Goal: Information Seeking & Learning: Learn about a topic

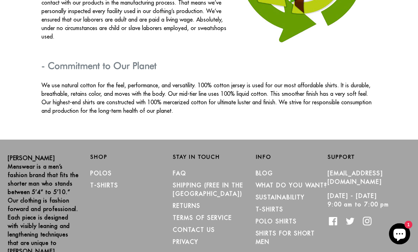
scroll to position [1227, 0]
click at [105, 182] on link "T-Shirts" at bounding box center [104, 185] width 28 height 7
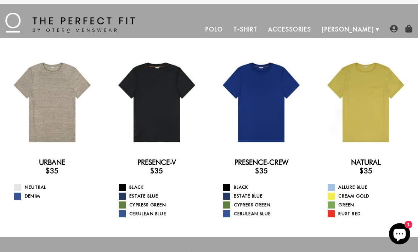
scroll to position [3, 0]
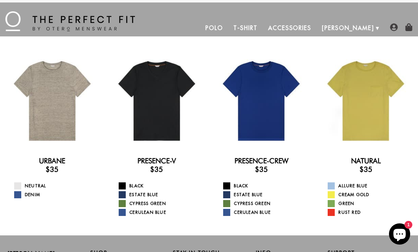
click at [255, 123] on div at bounding box center [261, 101] width 94 height 94
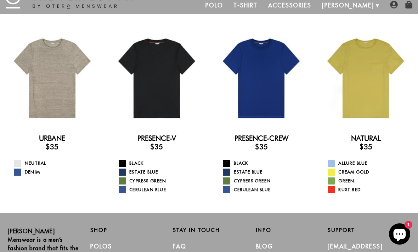
click at [369, 82] on div at bounding box center [366, 79] width 94 height 94
click at [262, 86] on div at bounding box center [261, 79] width 94 height 94
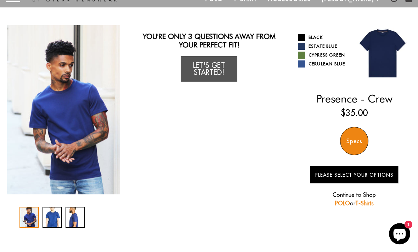
scroll to position [32, 0]
click at [58, 220] on div "2 / 3" at bounding box center [51, 217] width 19 height 21
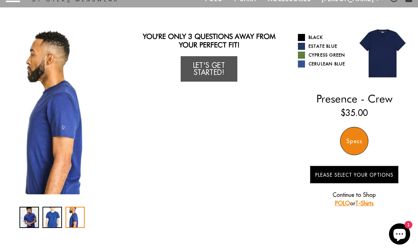
click at [81, 217] on div "3 / 3" at bounding box center [74, 217] width 19 height 21
click at [55, 219] on div "2 / 3" at bounding box center [51, 217] width 19 height 21
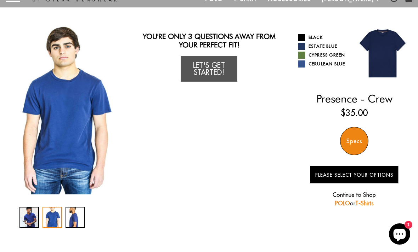
click at [34, 217] on div "1 / 3" at bounding box center [28, 217] width 19 height 21
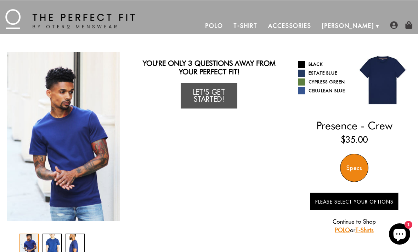
scroll to position [0, 0]
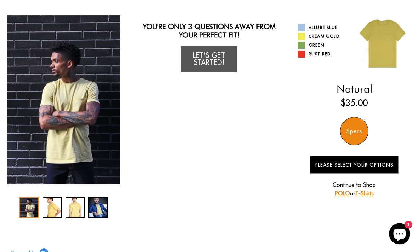
scroll to position [47, 0]
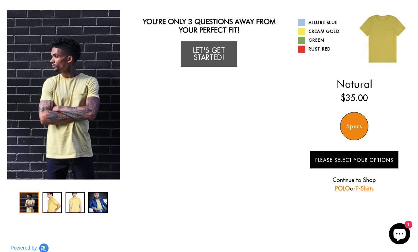
click at [52, 206] on div "2 / 4" at bounding box center [51, 203] width 19 height 21
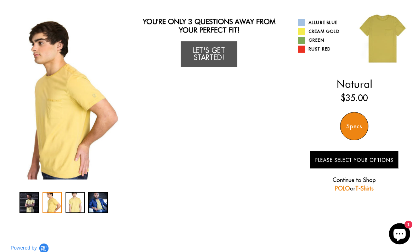
click at [75, 203] on div "3 / 4" at bounding box center [74, 203] width 19 height 21
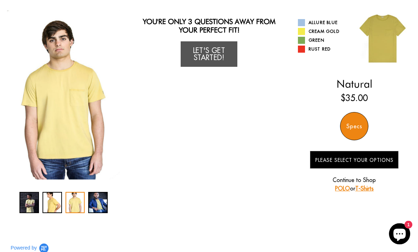
click at [101, 202] on div "4 / 4" at bounding box center [97, 203] width 19 height 21
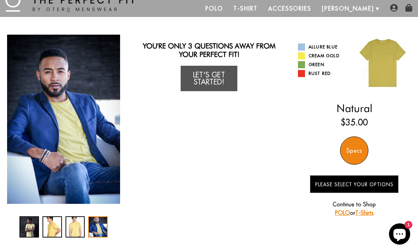
scroll to position [0, 0]
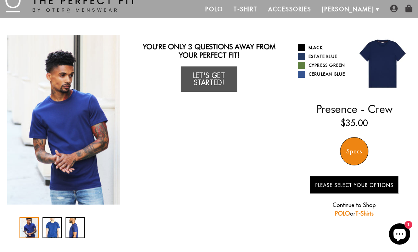
scroll to position [22, 0]
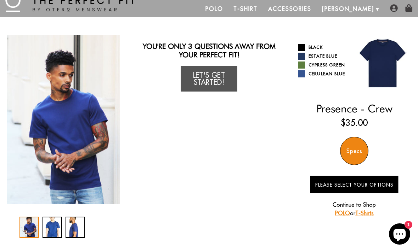
click at [206, 81] on link "Let's Get Started!" at bounding box center [209, 78] width 57 height 25
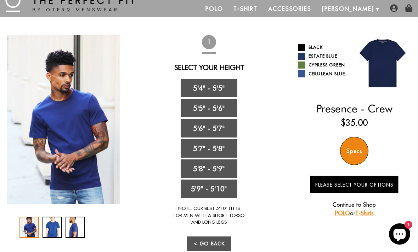
click at [210, 167] on link "5'8" - 5'9"" at bounding box center [209, 169] width 57 height 18
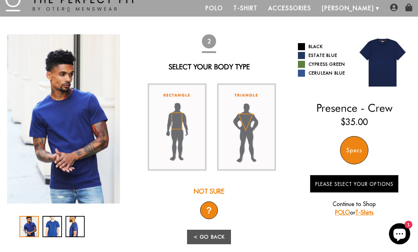
click at [210, 211] on div "?" at bounding box center [209, 211] width 18 height 18
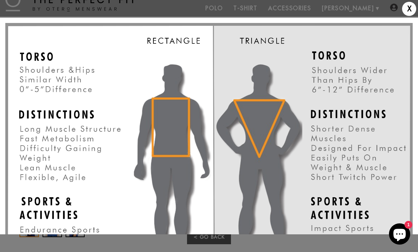
click at [405, 12] on div "X" at bounding box center [409, 9] width 14 height 14
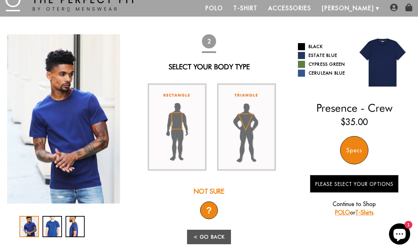
click at [185, 142] on img at bounding box center [177, 127] width 59 height 87
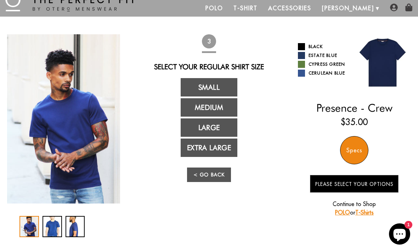
click at [212, 109] on link "Medium" at bounding box center [209, 107] width 57 height 18
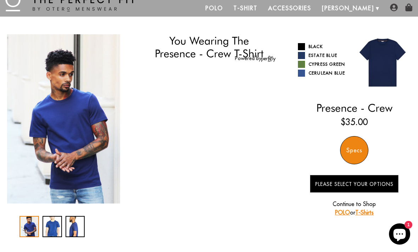
select select "58-59"
select select "M"
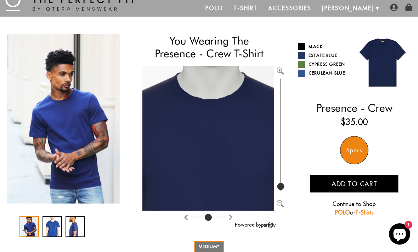
type input "100"
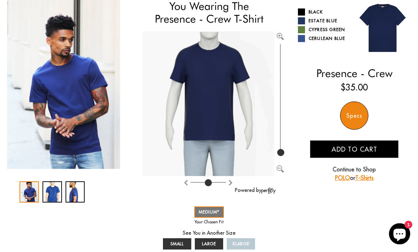
scroll to position [58, 0]
click at [181, 243] on span "SMALL" at bounding box center [177, 243] width 14 height 5
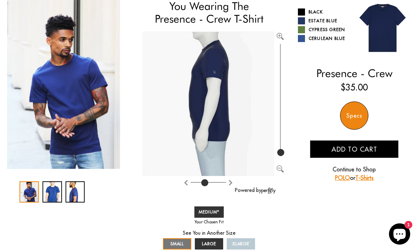
type input "4"
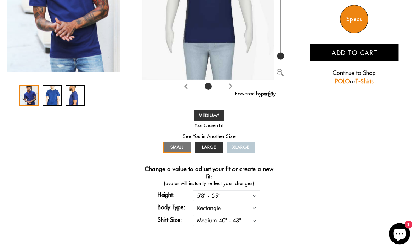
scroll to position [154, 0]
click at [254, 218] on select "Small 36" - 39" Medium 40" - 43" Large 44" - 47" Extra Large 48" - 50"" at bounding box center [226, 220] width 67 height 11
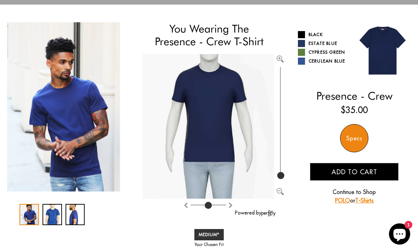
scroll to position [35, 0]
click at [353, 139] on div "Specs" at bounding box center [354, 139] width 28 height 28
